Goal: Find specific page/section: Find specific page/section

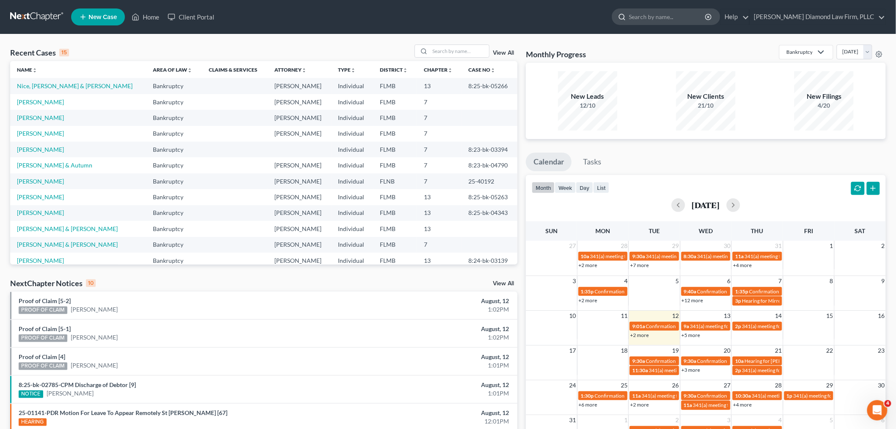
click at [704, 18] on input "search" at bounding box center [667, 17] width 77 height 16
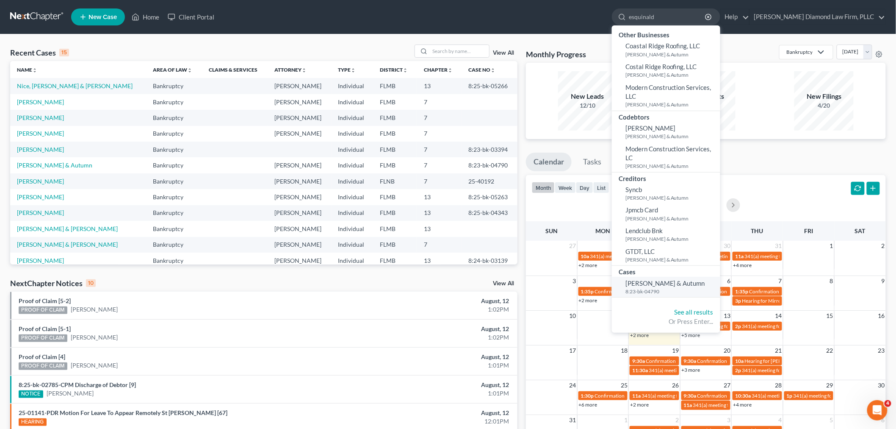
type input "esquinald"
click at [692, 285] on span "[PERSON_NAME] & Autumn" at bounding box center [665, 283] width 80 height 8
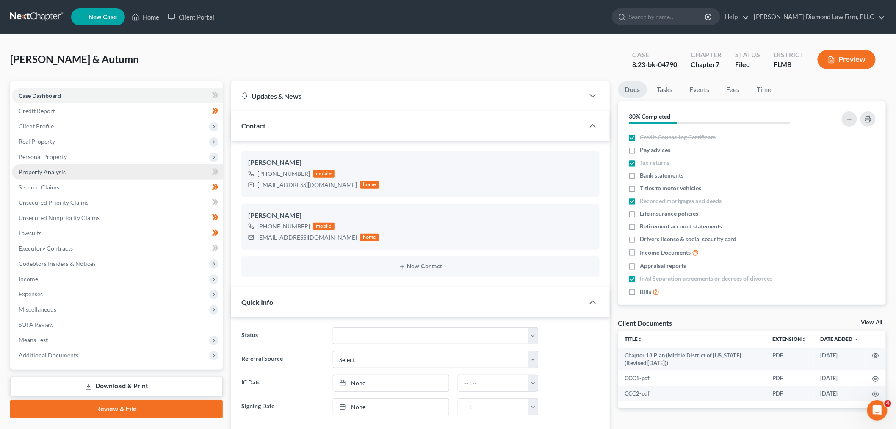
click at [63, 172] on span "Property Analysis" at bounding box center [42, 171] width 47 height 7
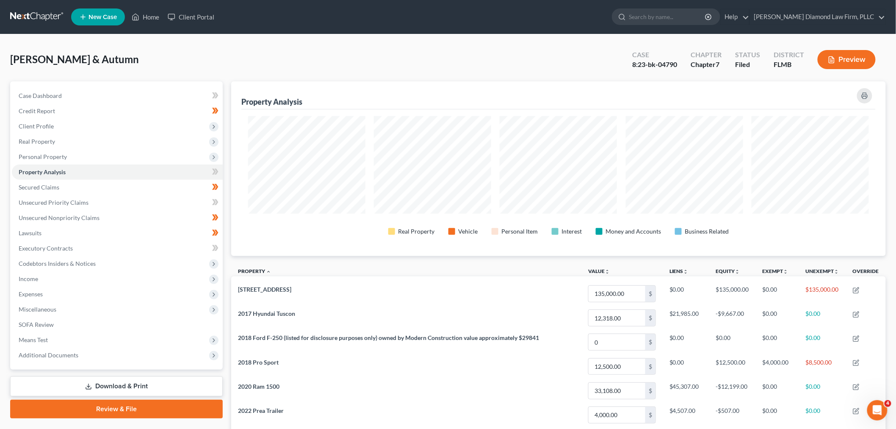
scroll to position [94, 0]
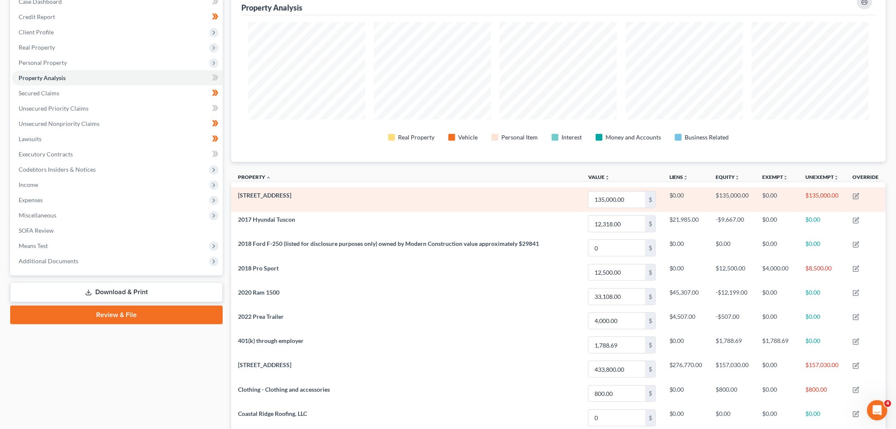
drag, startPoint x: 302, startPoint y: 198, endPoint x: 238, endPoint y: 197, distance: 63.1
click at [238, 197] on td "[STREET_ADDRESS]" at bounding box center [406, 199] width 350 height 24
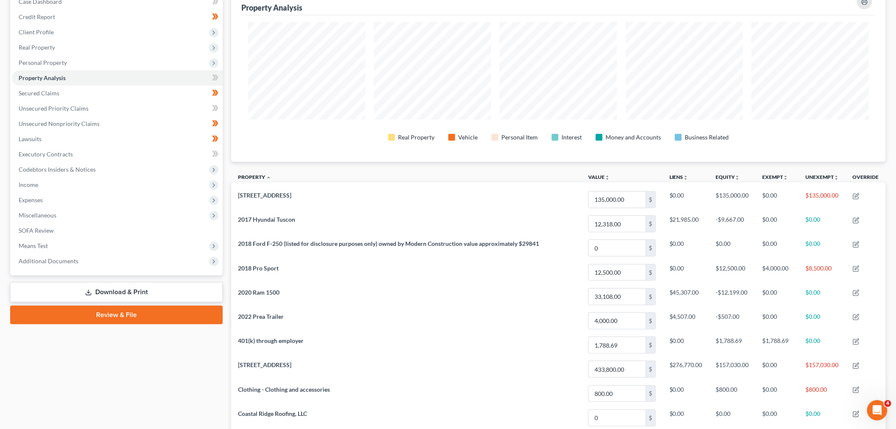
copy span "[STREET_ADDRESS]"
